Goal: Transaction & Acquisition: Obtain resource

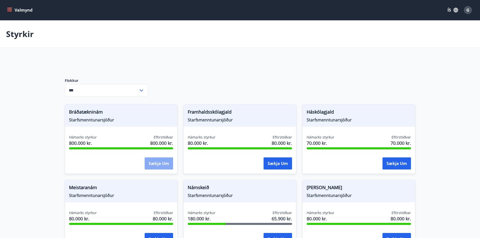
click at [155, 167] on button "Sækja um" at bounding box center [159, 163] width 28 height 12
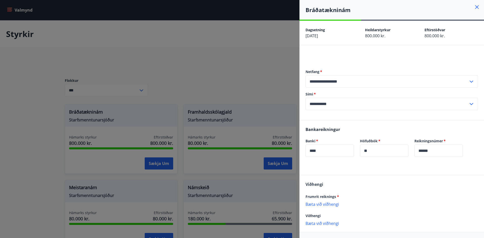
click at [176, 75] on div at bounding box center [242, 119] width 484 height 238
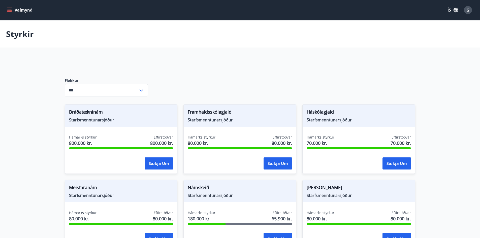
click at [9, 10] on icon "menu" at bounding box center [9, 10] width 5 height 5
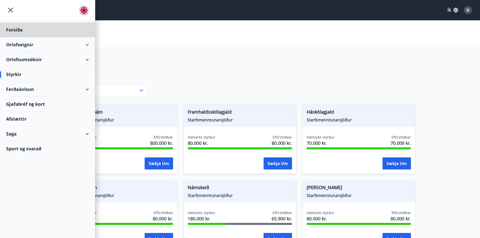
click at [21, 75] on div "Styrkir" at bounding box center [47, 74] width 83 height 15
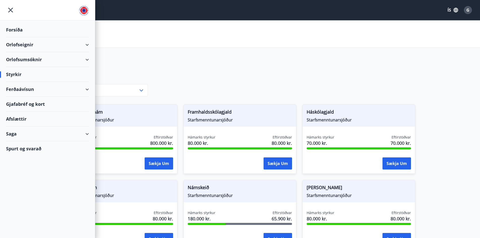
click at [16, 119] on div "Afslættir" at bounding box center [47, 119] width 83 height 15
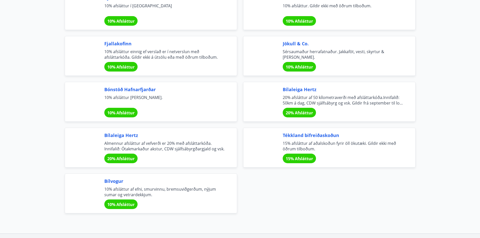
scroll to position [1633, 0]
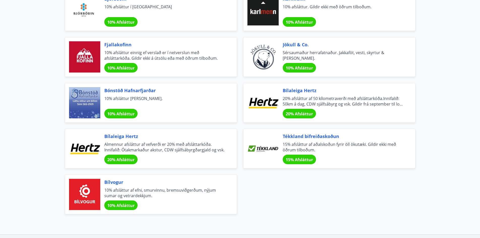
click at [297, 160] on span "15% Afsláttur" at bounding box center [299, 160] width 27 height 6
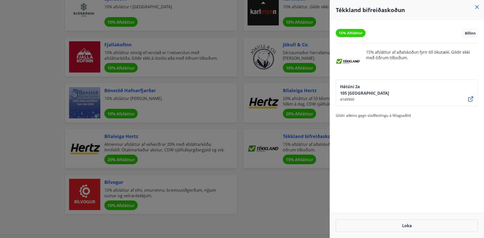
click at [291, 188] on div at bounding box center [242, 119] width 484 height 238
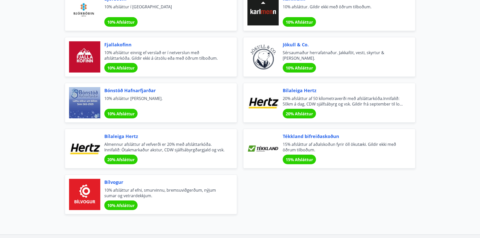
click at [167, 58] on span "10% afsláttur einnig ef verslað er í netverslun með afsláttarkóða. Gildir ekki …" at bounding box center [164, 55] width 120 height 11
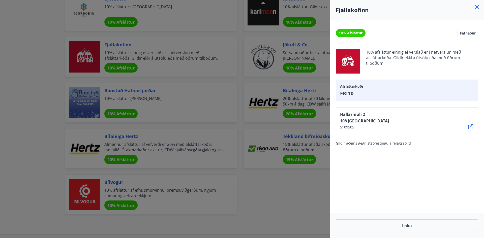
click at [30, 66] on div at bounding box center [242, 119] width 484 height 238
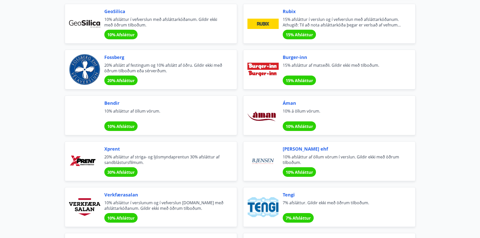
scroll to position [703, 0]
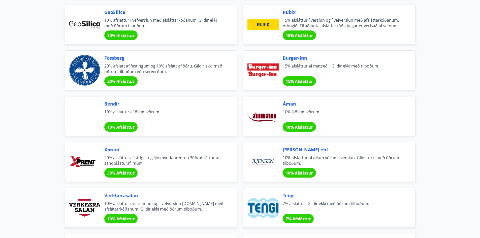
click at [110, 210] on span "10% afsláttur í verslunum og í vefverslun [DOMAIN_NAME] með afsláttarkóðanum. G…" at bounding box center [164, 206] width 120 height 11
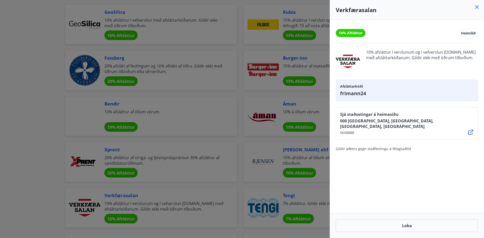
click at [37, 162] on div at bounding box center [242, 119] width 484 height 238
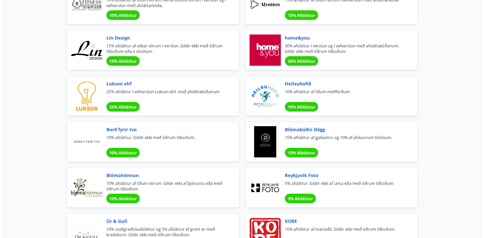
scroll to position [0, 0]
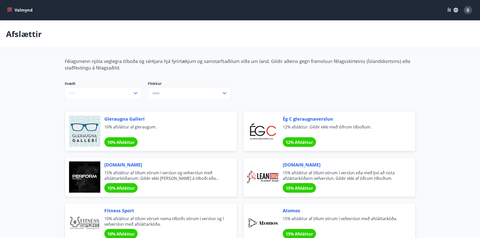
click at [10, 11] on icon "menu" at bounding box center [9, 11] width 5 height 1
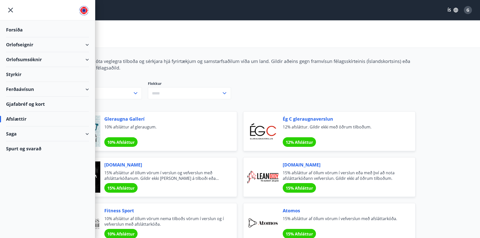
click at [18, 72] on div "Styrkir" at bounding box center [47, 74] width 83 height 15
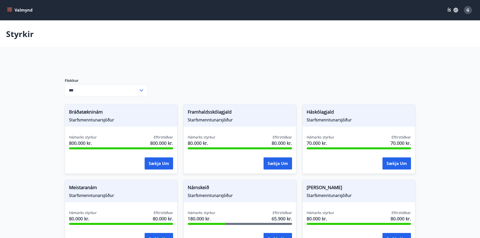
type input "***"
click at [153, 165] on button "Sækja um" at bounding box center [159, 163] width 28 height 12
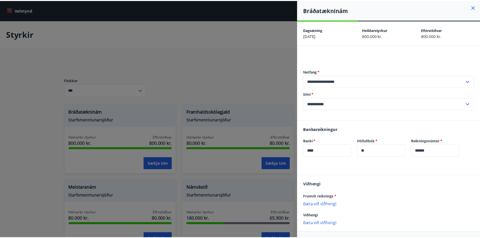
scroll to position [19, 0]
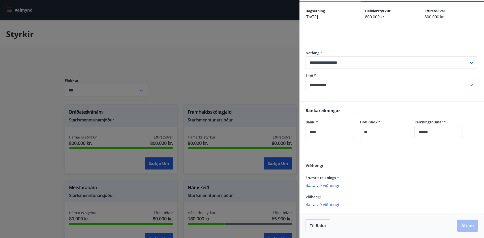
click at [208, 77] on div at bounding box center [242, 119] width 484 height 238
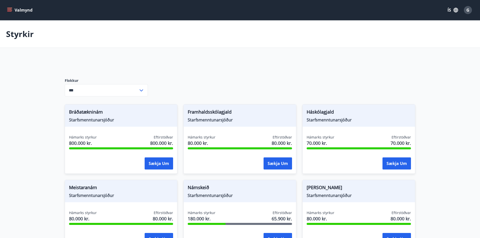
scroll to position [0, 0]
